Goal: Transaction & Acquisition: Purchase product/service

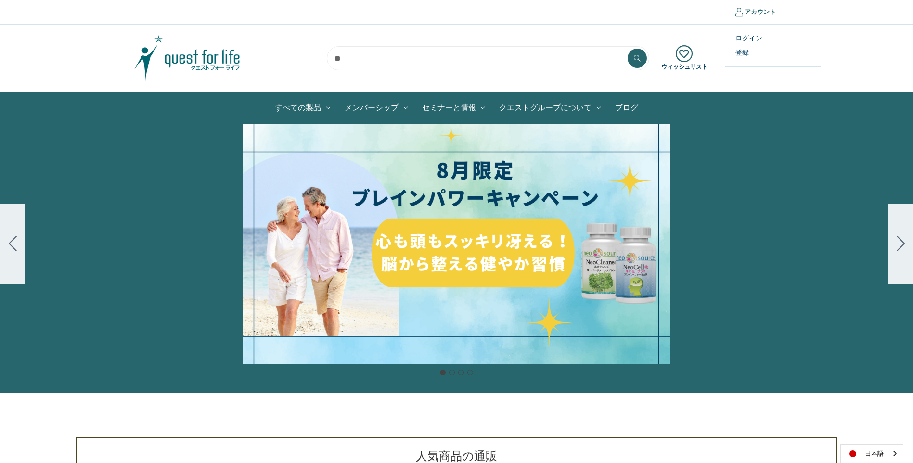
click at [760, 11] on link "アカウント" at bounding box center [755, 12] width 61 height 24
click at [736, 40] on link "ログイン" at bounding box center [772, 38] width 95 height 14
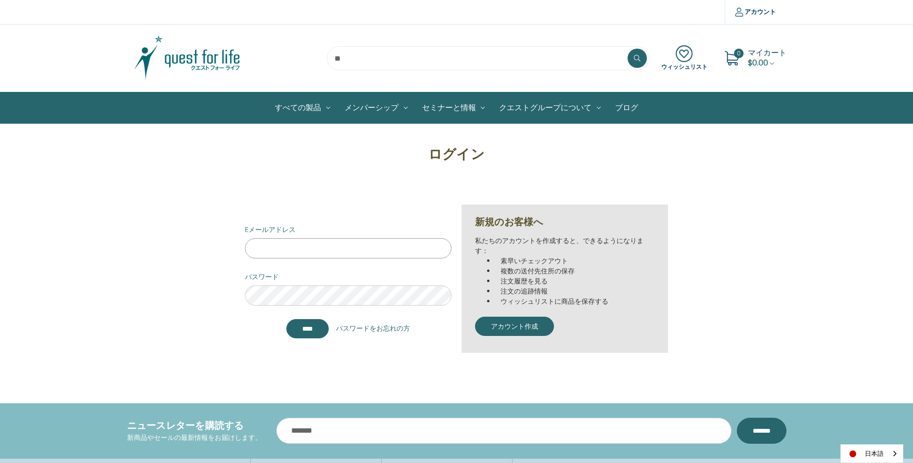
click at [289, 256] on input "Eメールアドレス" at bounding box center [348, 248] width 206 height 20
type input "**********"
click at [309, 328] on input "*******" at bounding box center [307, 328] width 42 height 19
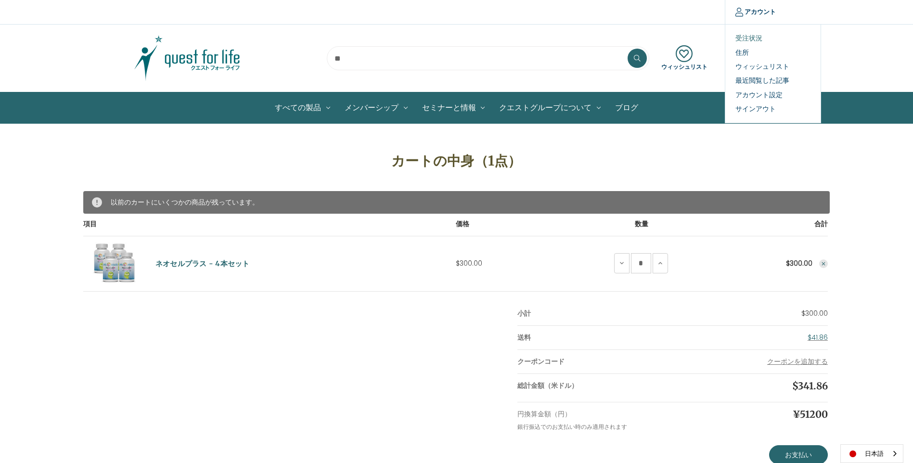
click at [743, 40] on link "受注状況" at bounding box center [772, 38] width 95 height 14
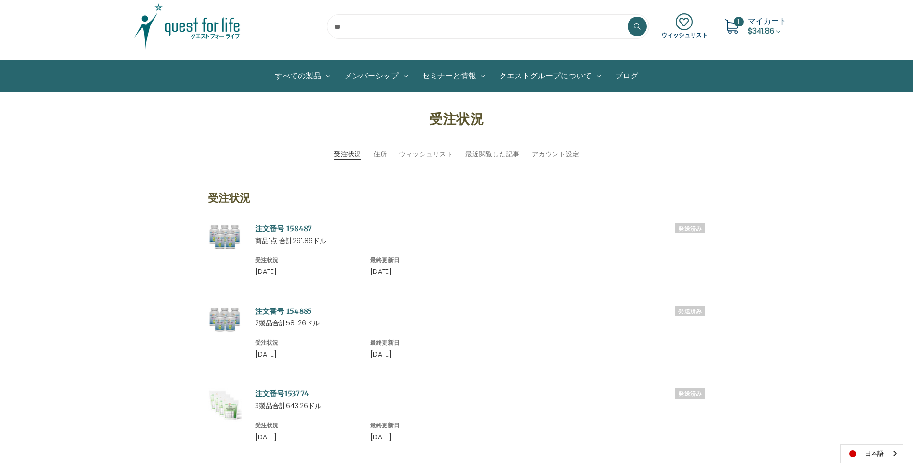
scroll to position [48, 0]
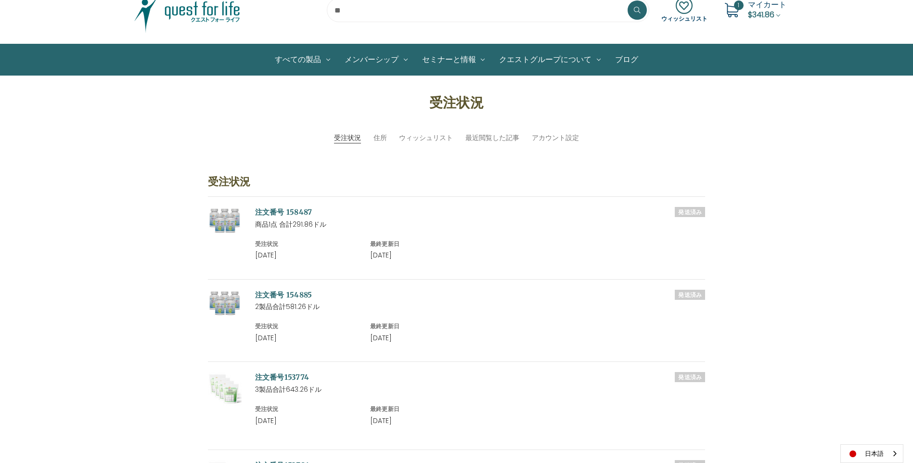
click at [732, 9] on icon at bounding box center [731, 10] width 14 height 14
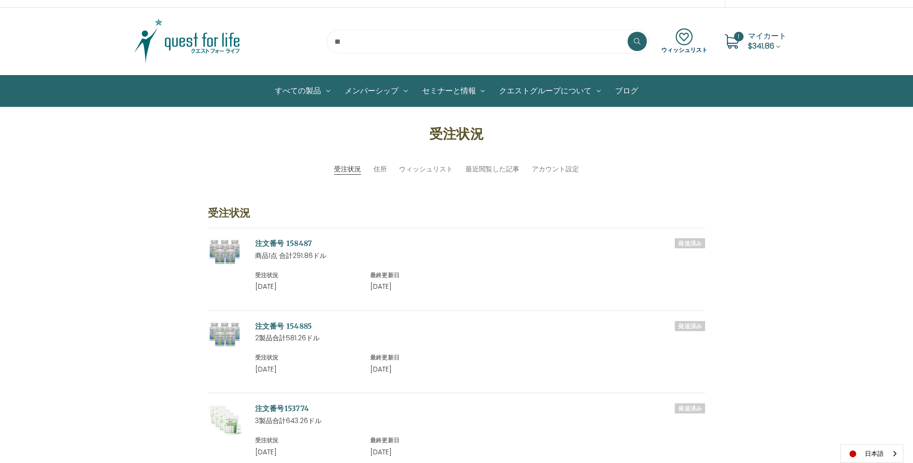
scroll to position [0, 0]
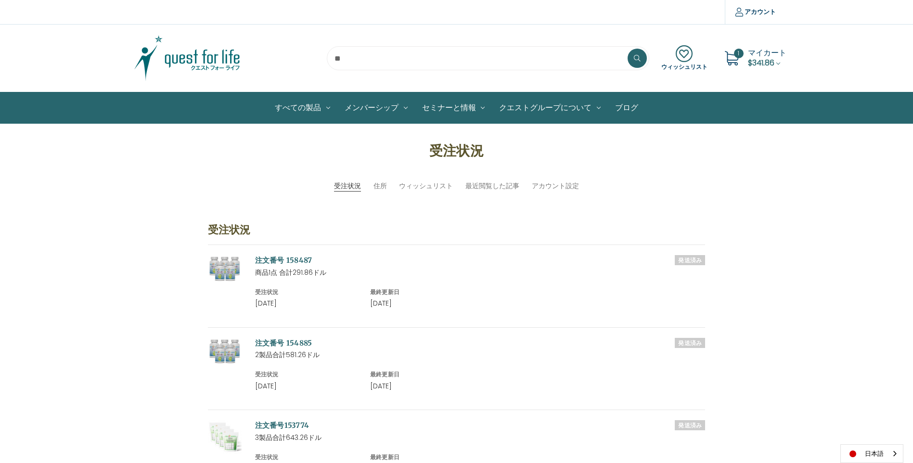
click at [765, 51] on span "マイカート" at bounding box center [767, 52] width 38 height 11
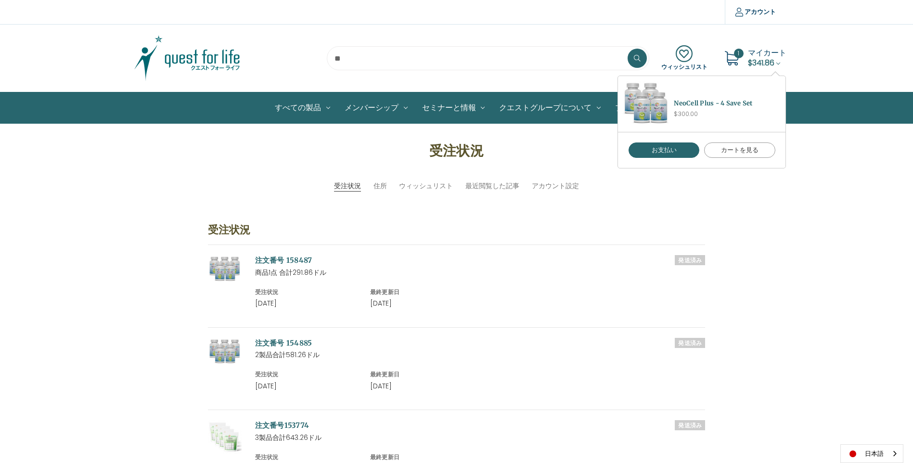
click at [730, 151] on link "カートを見る" at bounding box center [739, 149] width 71 height 15
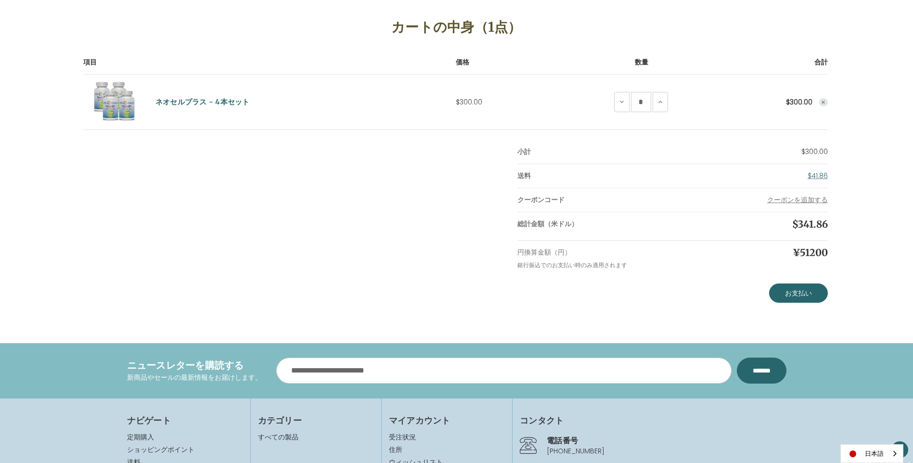
scroll to position [144, 0]
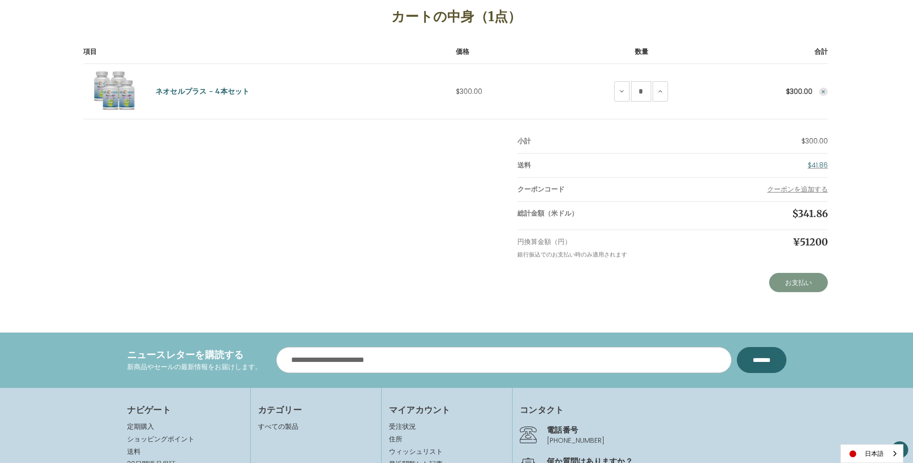
click at [790, 280] on link "お支払い" at bounding box center [798, 282] width 59 height 19
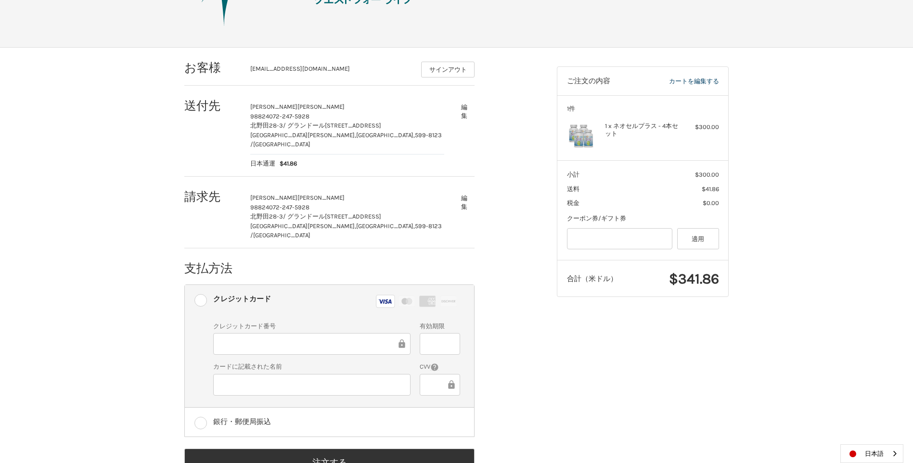
scroll to position [103, 0]
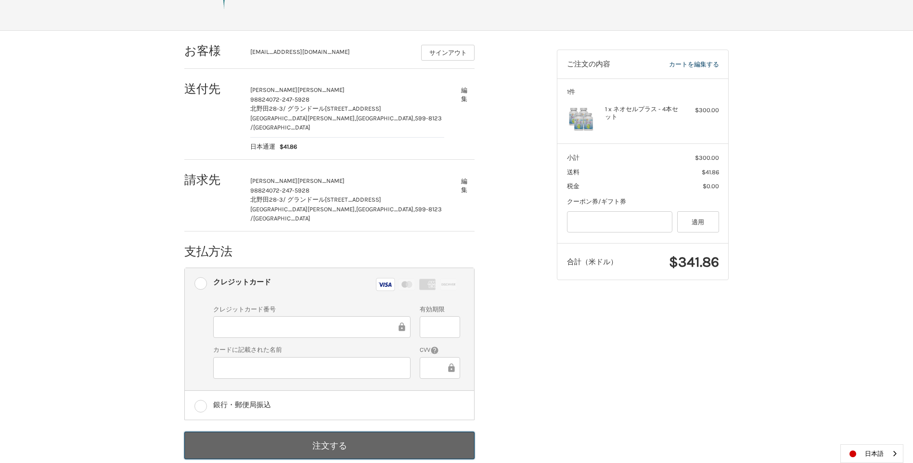
click at [336, 432] on button "注文する" at bounding box center [329, 445] width 290 height 27
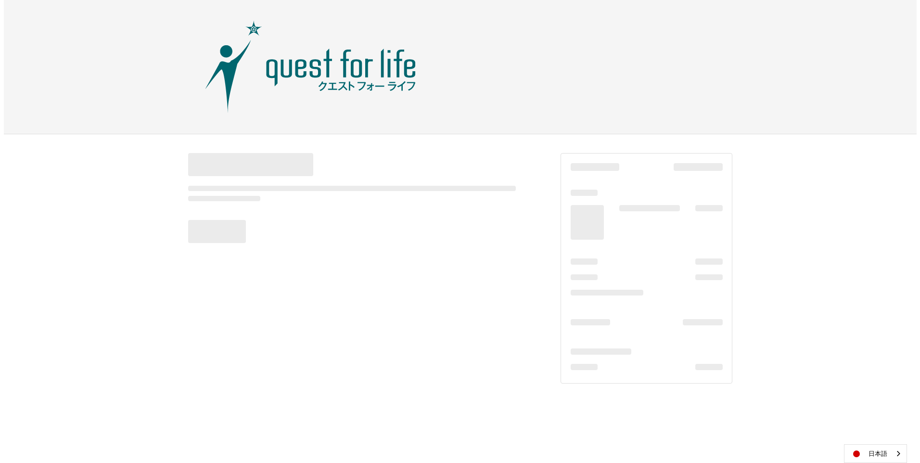
scroll to position [0, 0]
